Goal: Transaction & Acquisition: Purchase product/service

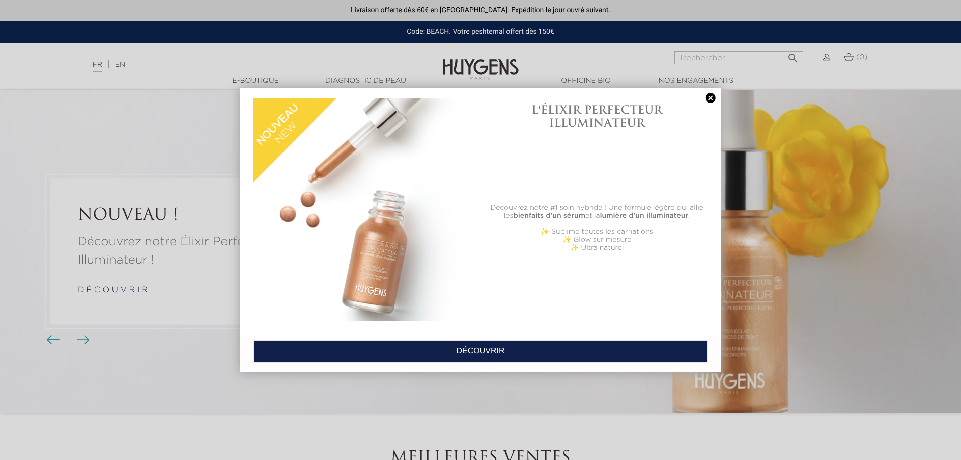
click at [713, 99] on link at bounding box center [711, 98] width 14 height 11
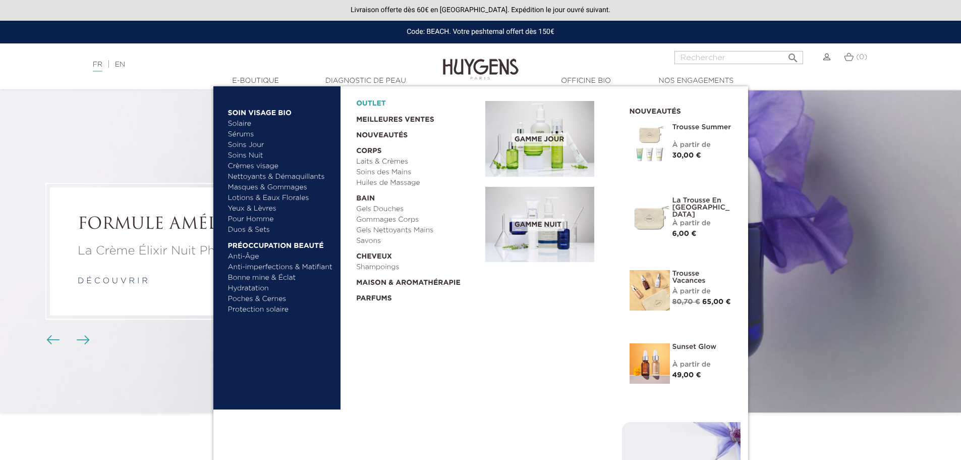
click at [378, 102] on link "OUTLET" at bounding box center [412, 101] width 113 height 16
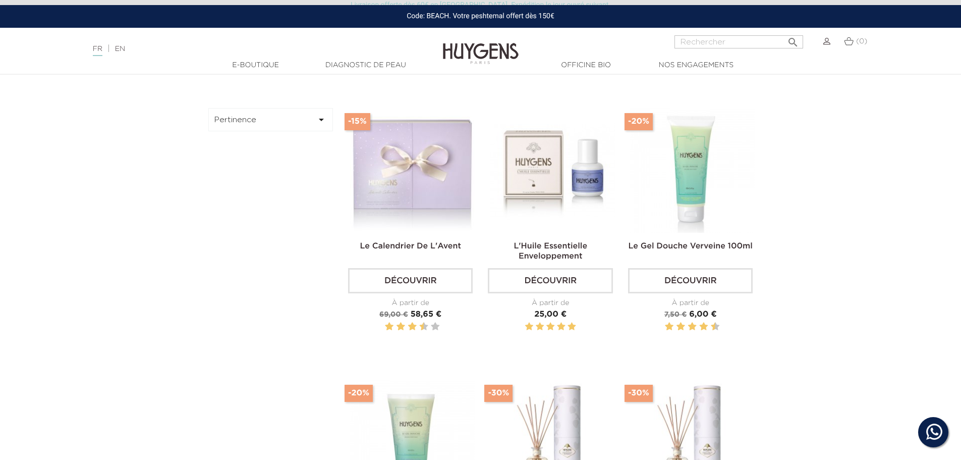
scroll to position [151, 0]
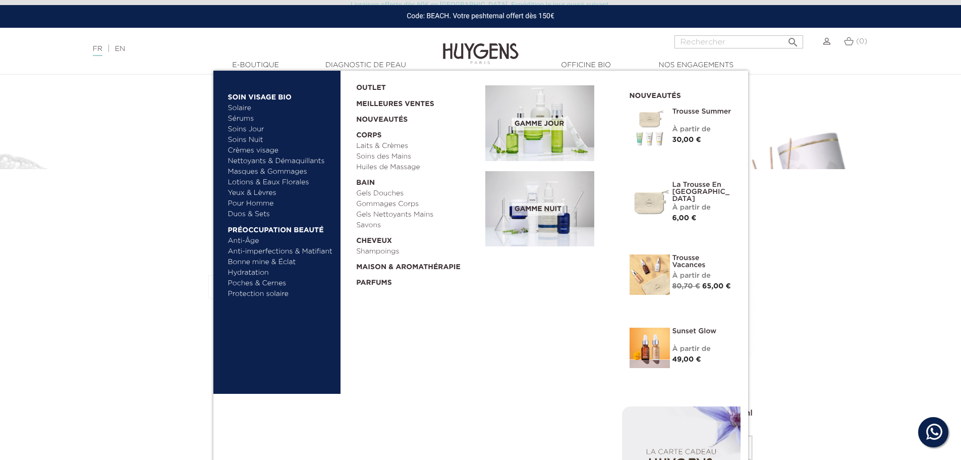
click at [259, 203] on link "Pour Homme" at bounding box center [280, 203] width 105 height 11
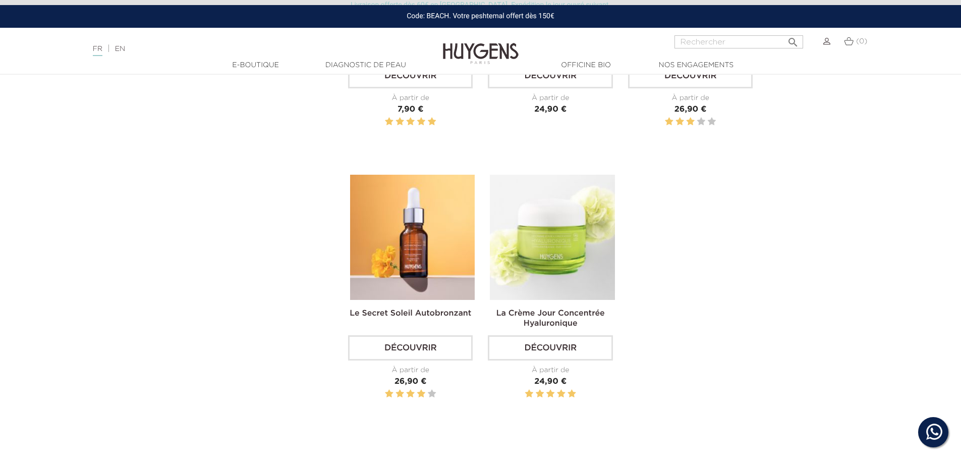
scroll to position [1363, 0]
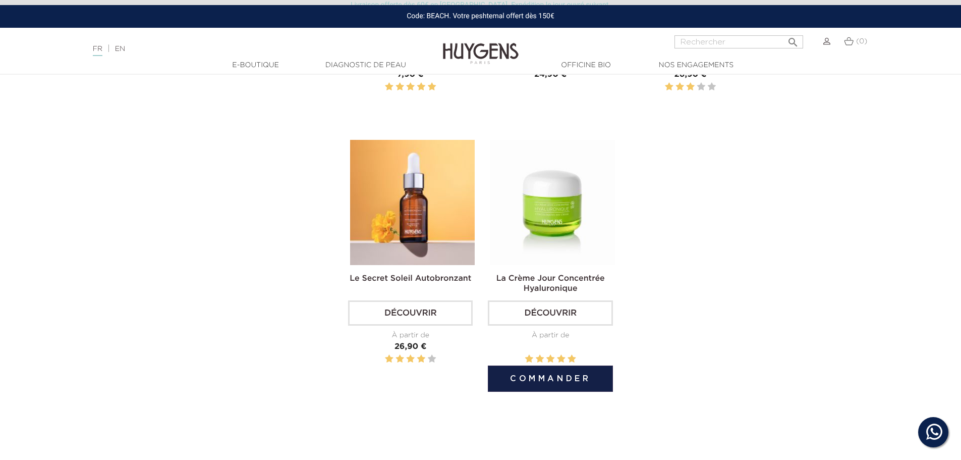
click at [563, 282] on link "La Crème Jour Concentrée Hyaluronique" at bounding box center [551, 284] width 109 height 18
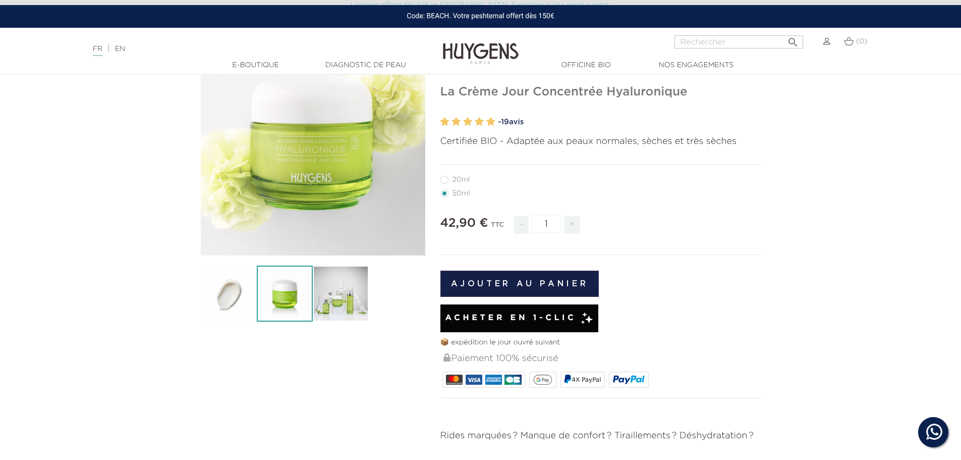
scroll to position [101, 0]
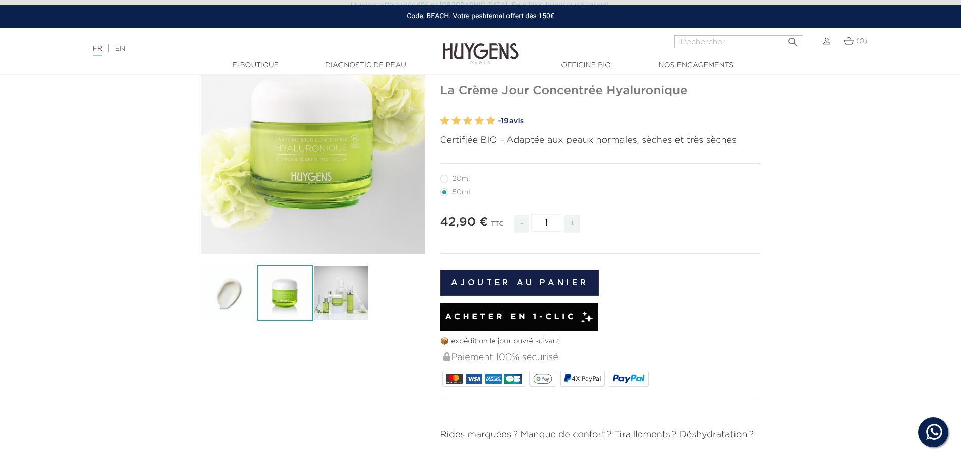
click at [299, 282] on img at bounding box center [285, 292] width 56 height 56
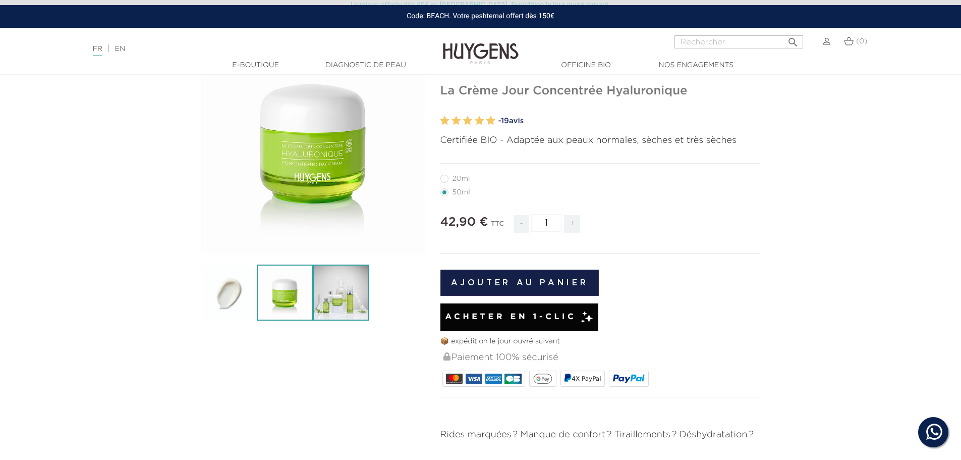
click at [335, 281] on img at bounding box center [341, 292] width 56 height 56
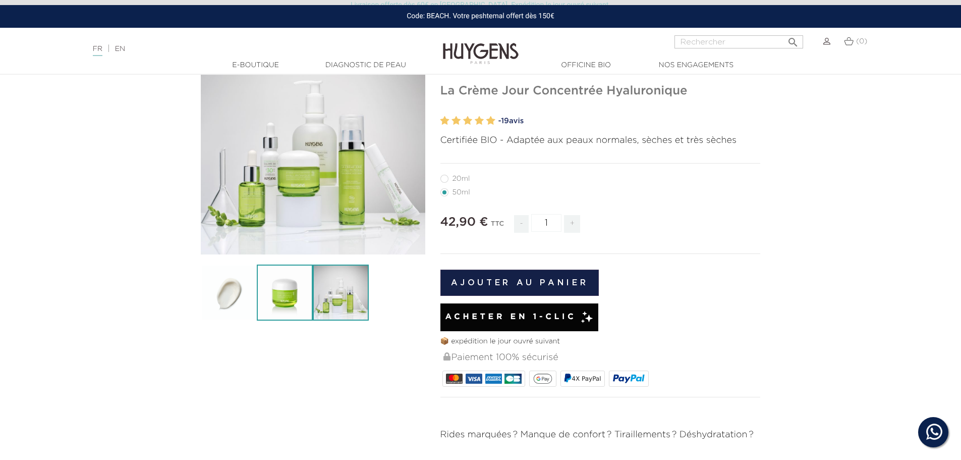
click at [300, 281] on img at bounding box center [285, 292] width 56 height 56
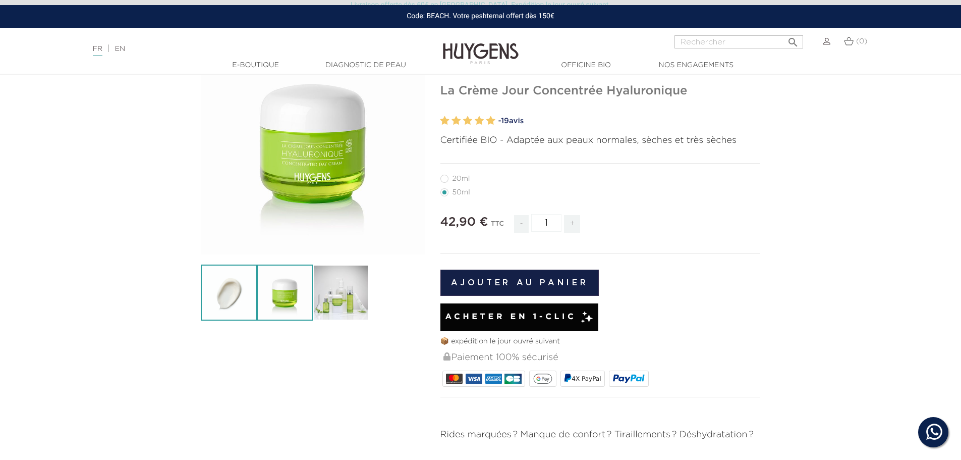
click at [247, 296] on img at bounding box center [229, 292] width 56 height 56
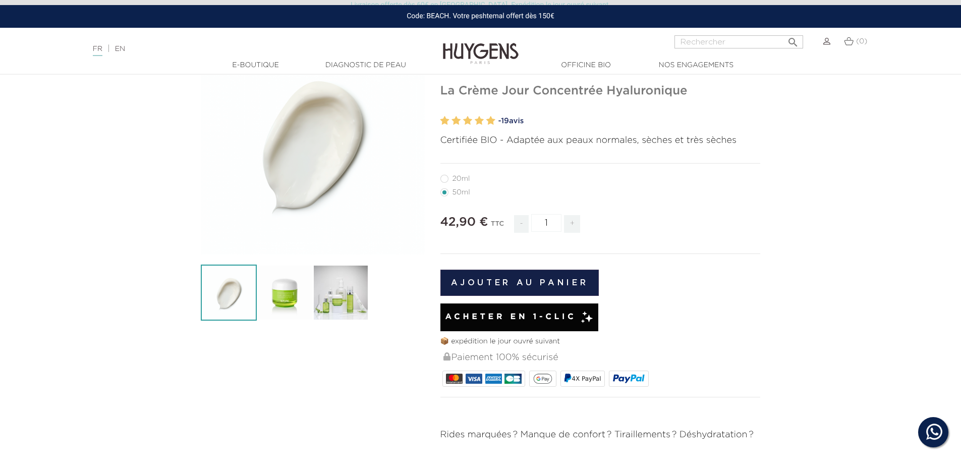
click at [444, 180] on label27"] "20ml" at bounding box center [462, 179] width 42 height 8
radio input "true"
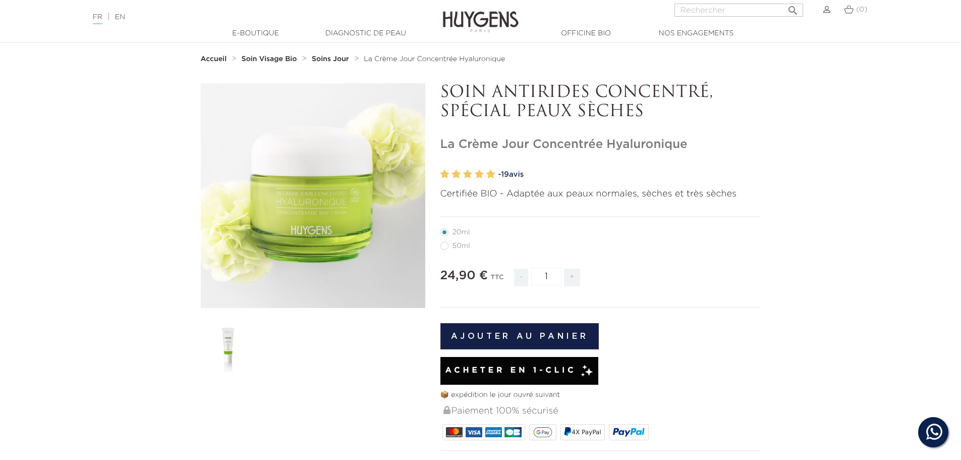
scroll to position [151, 0]
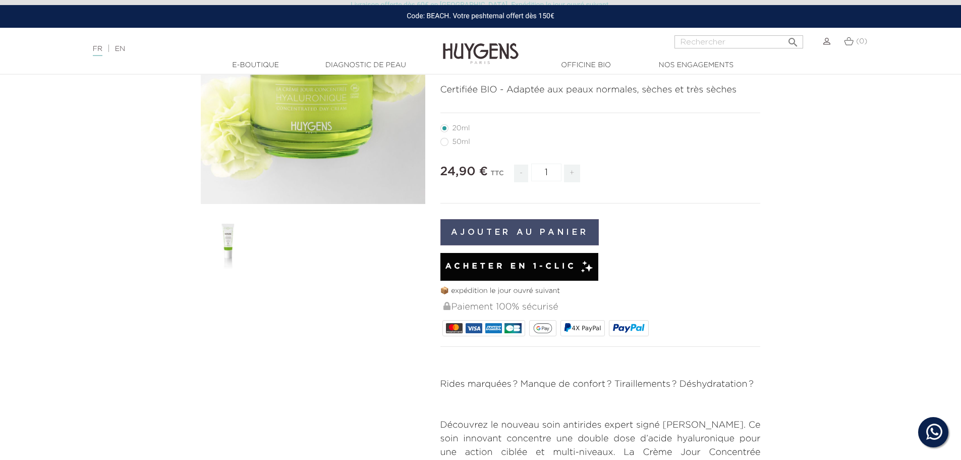
click at [525, 230] on button "Ajouter au panier" at bounding box center [520, 232] width 159 height 26
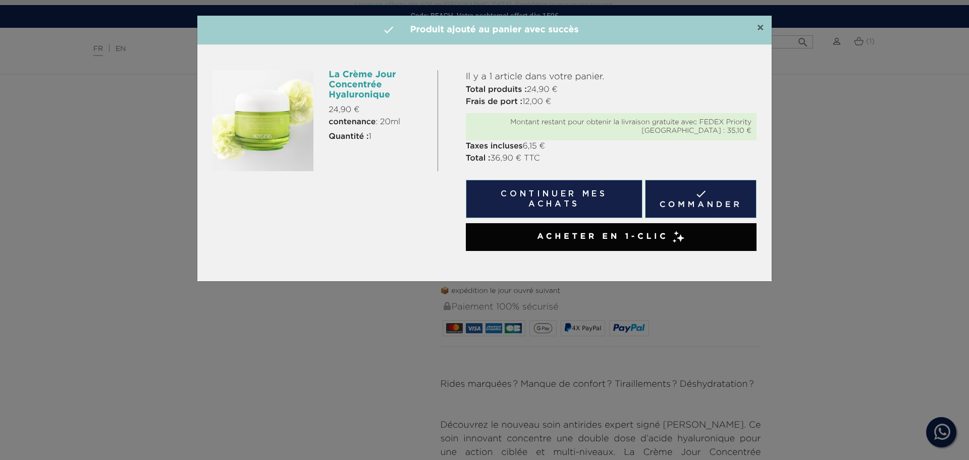
click at [758, 26] on span "×" at bounding box center [761, 28] width 8 height 12
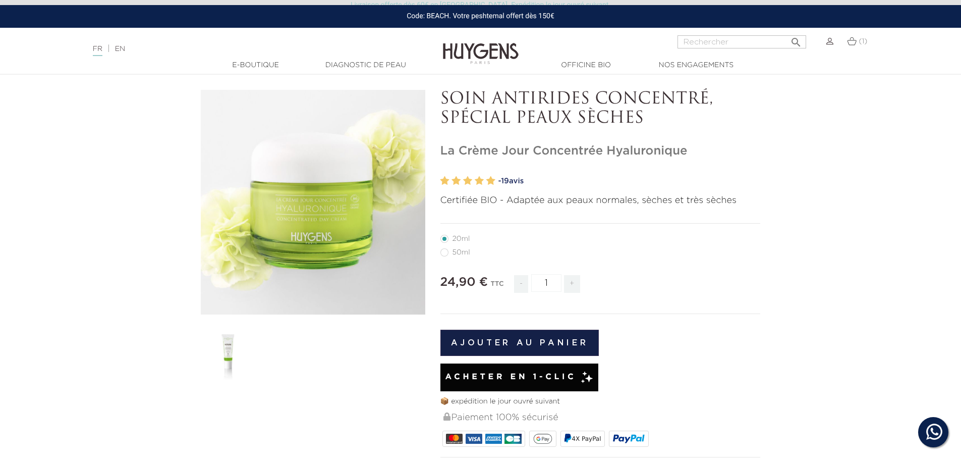
scroll to position [0, 0]
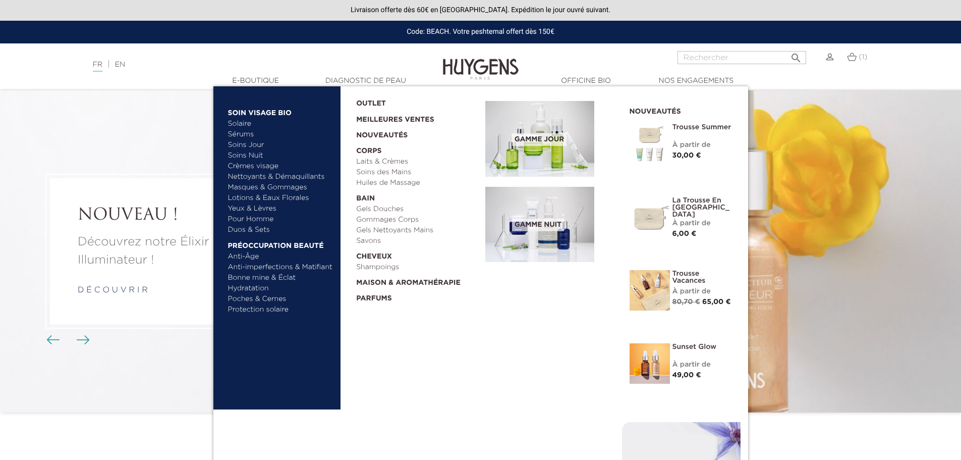
click at [256, 219] on link "Pour Homme" at bounding box center [280, 219] width 105 height 11
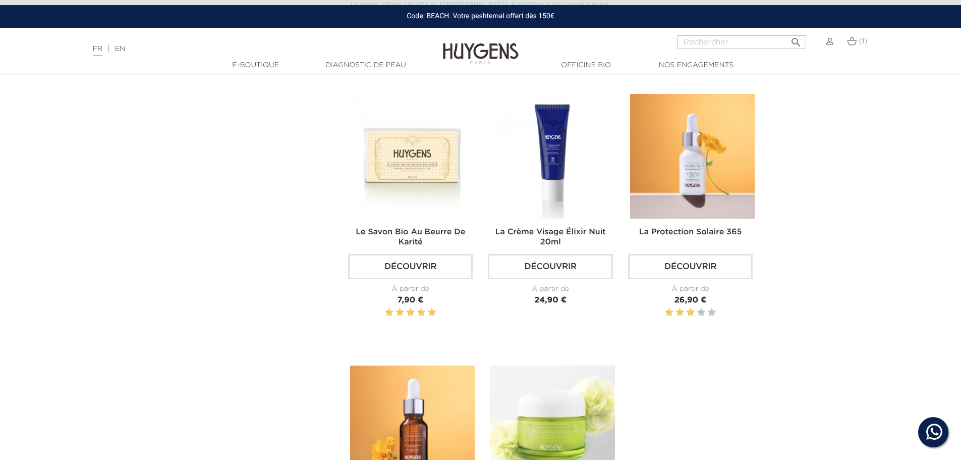
scroll to position [1060, 0]
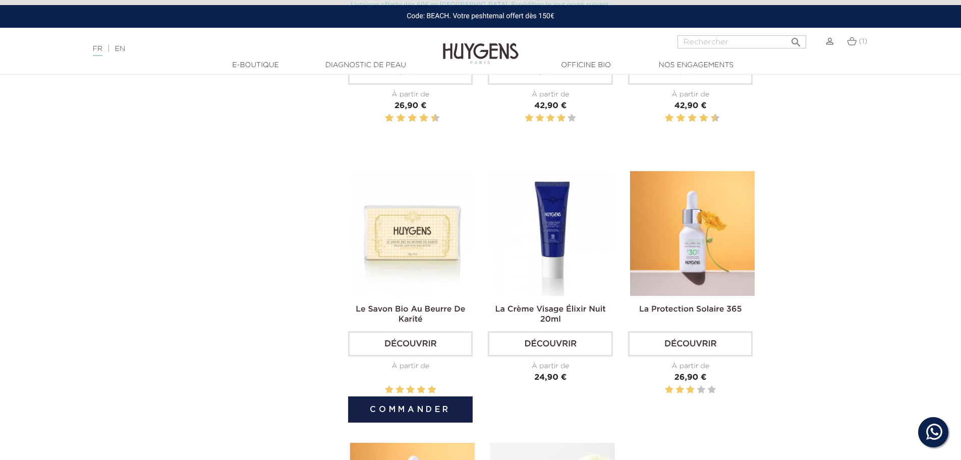
click at [420, 232] on img at bounding box center [412, 233] width 125 height 125
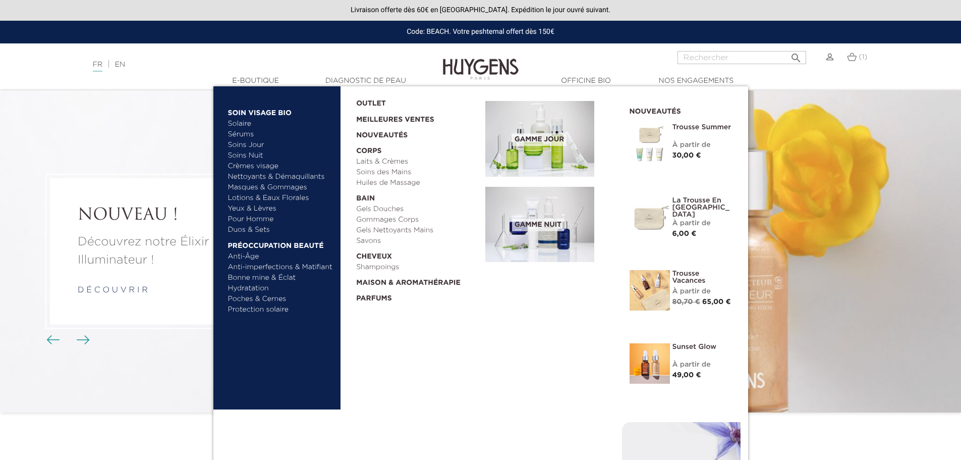
click at [242, 218] on link "Pour Homme" at bounding box center [280, 219] width 105 height 11
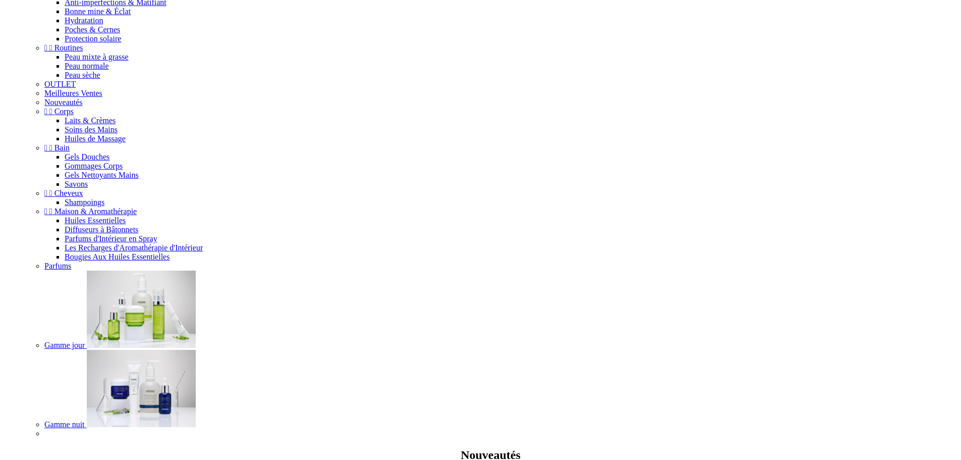
scroll to position [303, 0]
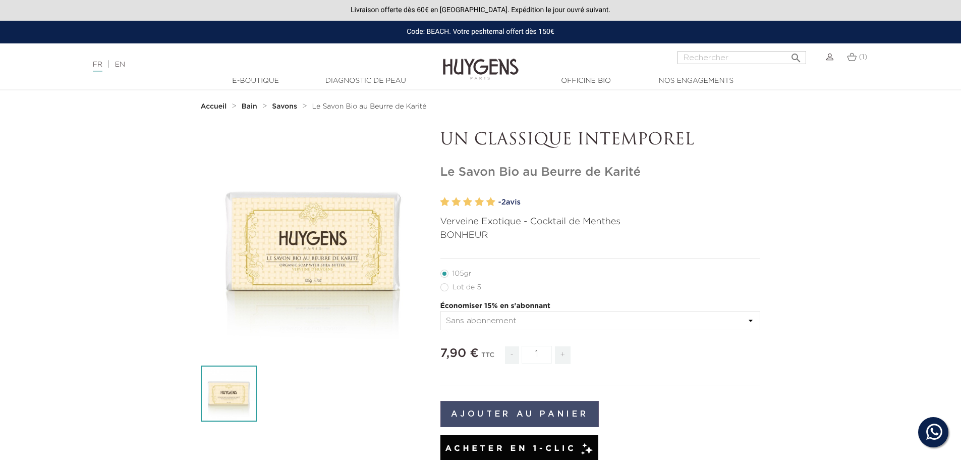
click at [513, 410] on button "Ajouter au panier" at bounding box center [520, 414] width 159 height 26
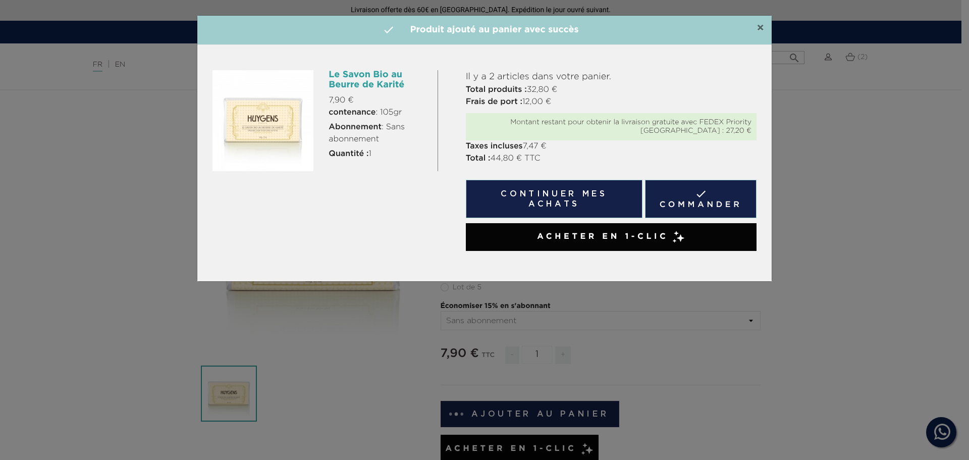
click at [757, 24] on span "×" at bounding box center [761, 28] width 8 height 12
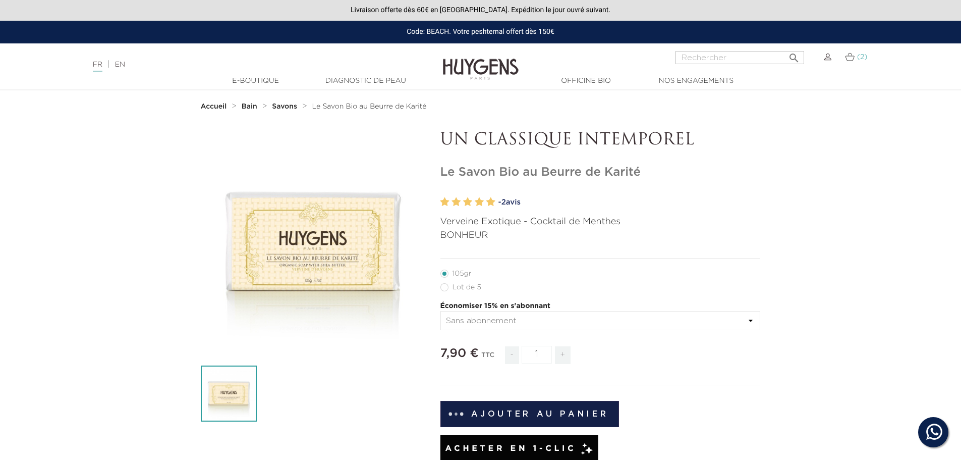
click at [847, 59] on img at bounding box center [850, 56] width 10 height 9
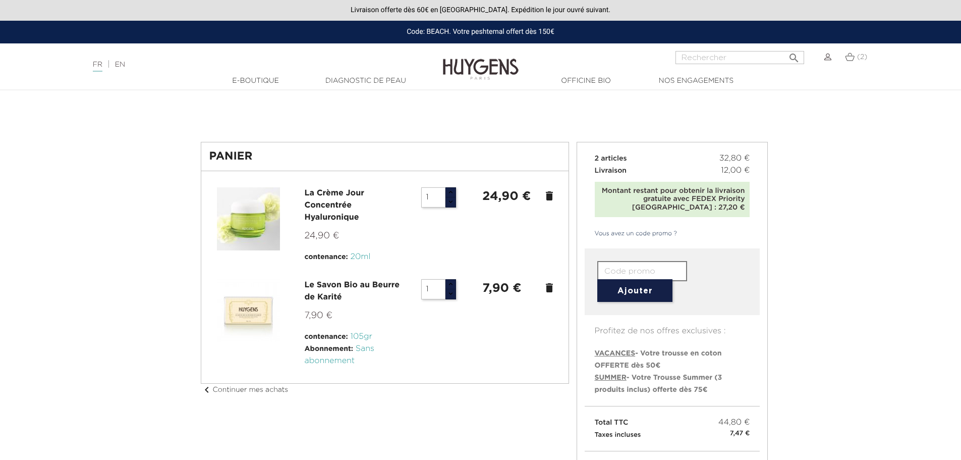
click at [548, 197] on icon "delete" at bounding box center [550, 196] width 12 height 12
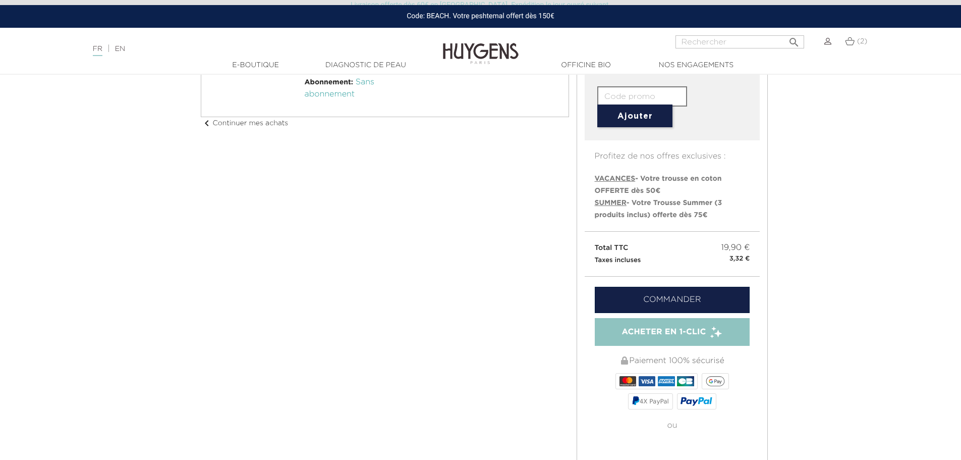
scroll to position [202, 0]
